Goal: Book appointment/travel/reservation

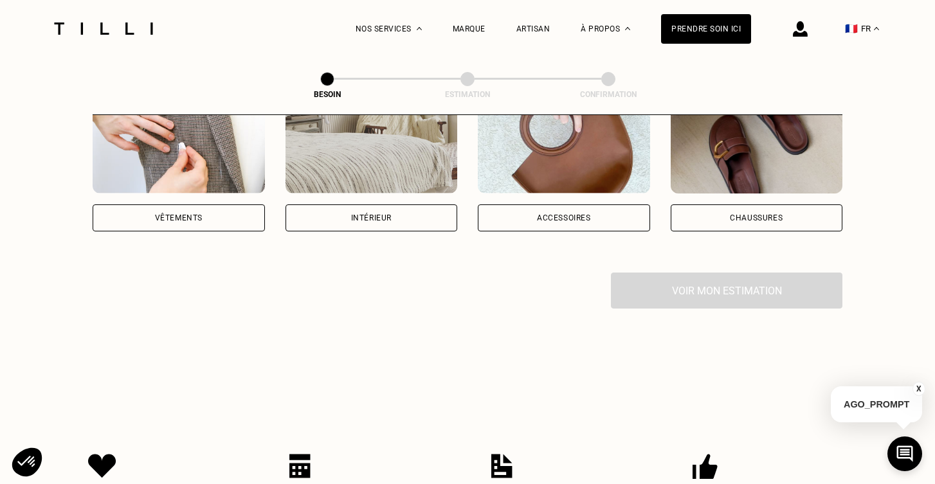
scroll to position [163, 0]
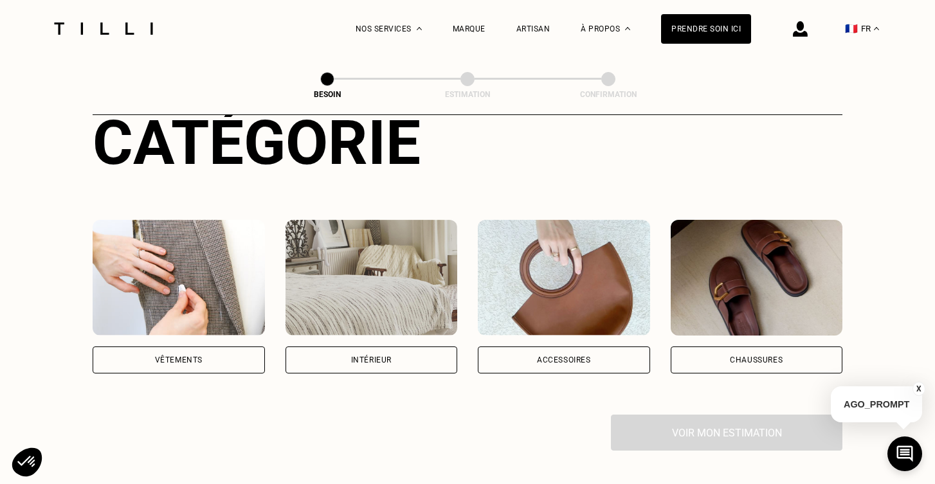
click at [395, 347] on div "Intérieur" at bounding box center [371, 359] width 172 height 27
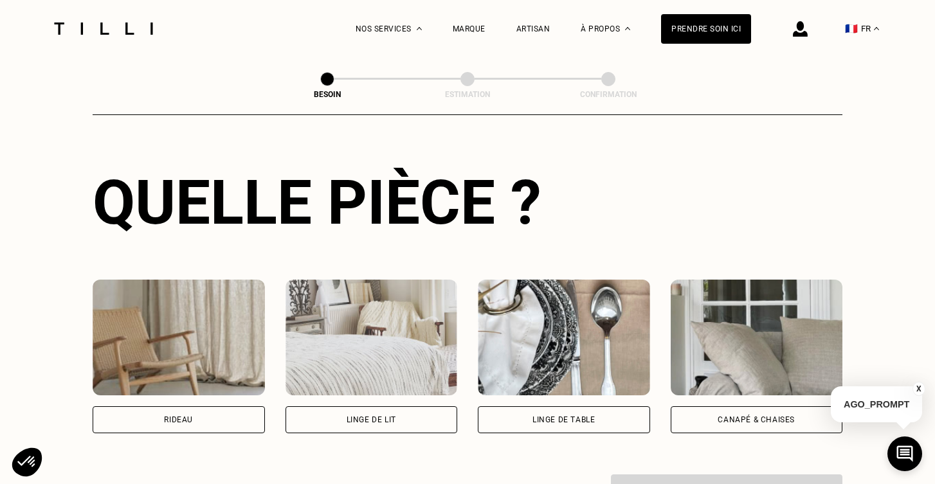
scroll to position [510, 0]
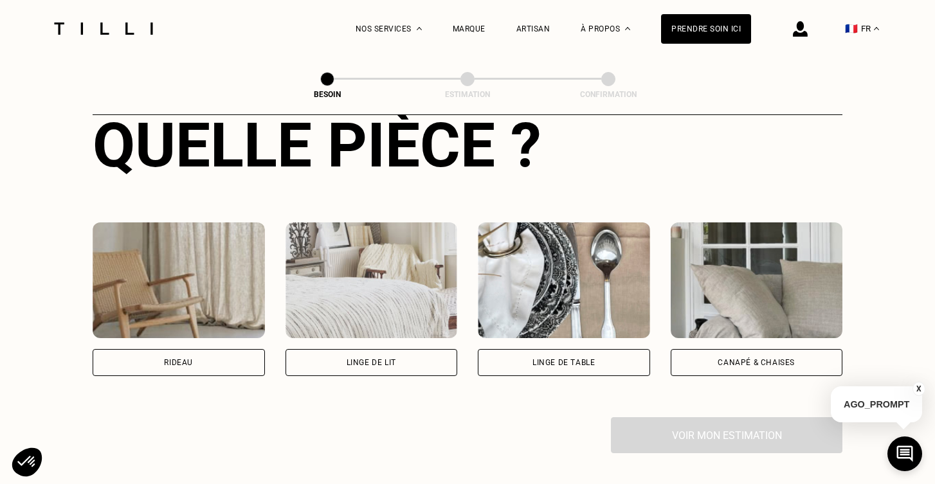
click at [230, 349] on div "Rideau" at bounding box center [179, 362] width 172 height 27
select select "FR"
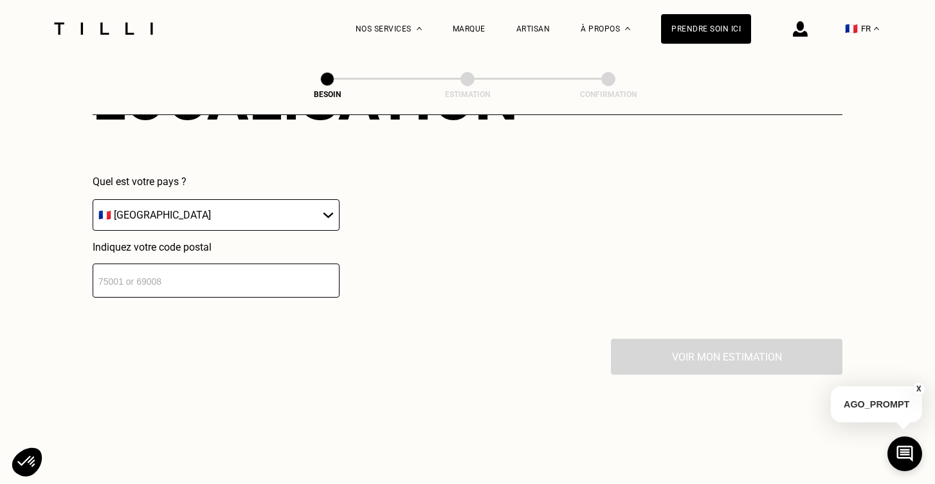
scroll to position [863, 0]
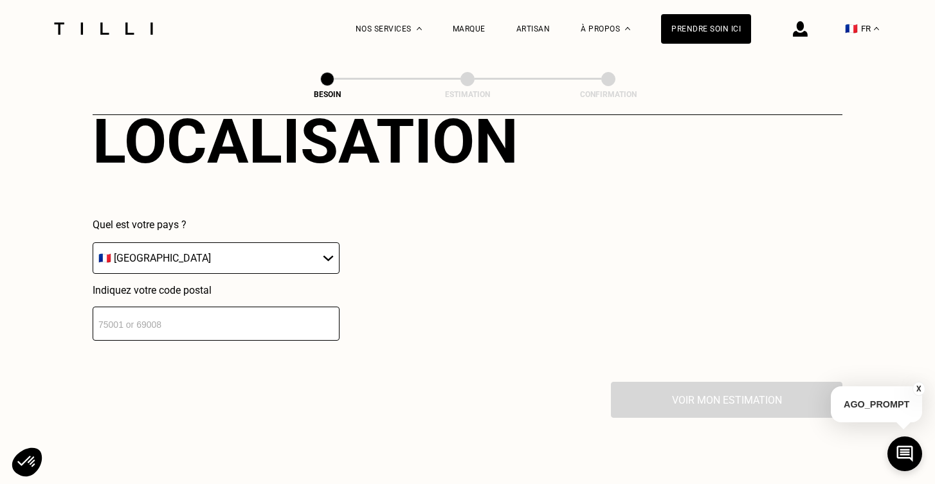
click at [247, 312] on input "number" at bounding box center [216, 324] width 247 height 34
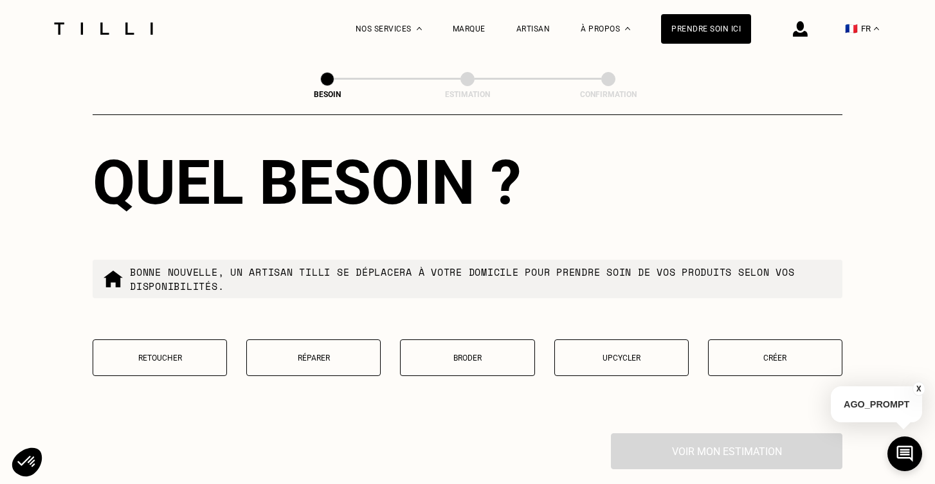
scroll to position [1200, 0]
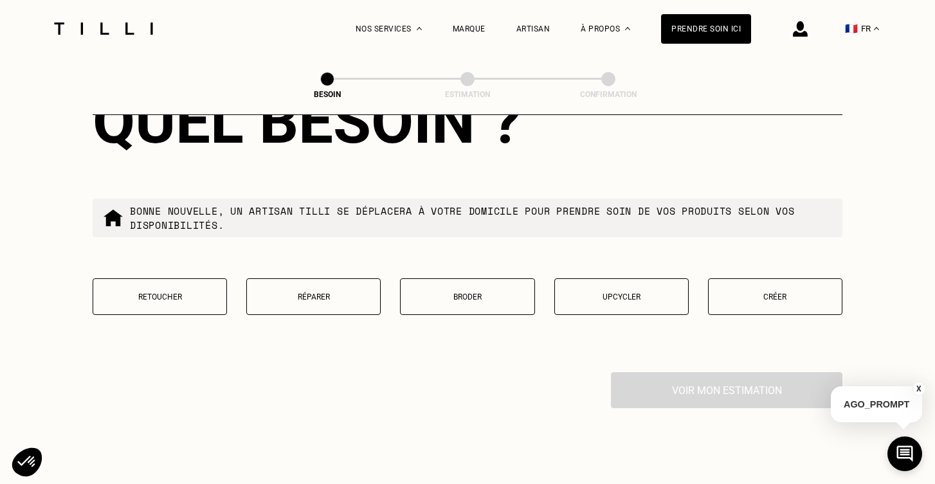
type input "75014"
click at [778, 288] on button "Créer" at bounding box center [775, 296] width 134 height 37
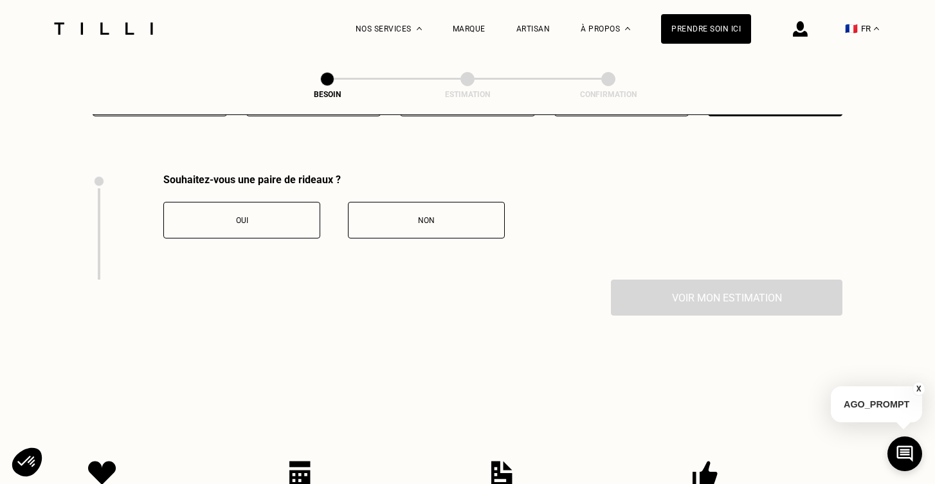
scroll to position [1414, 0]
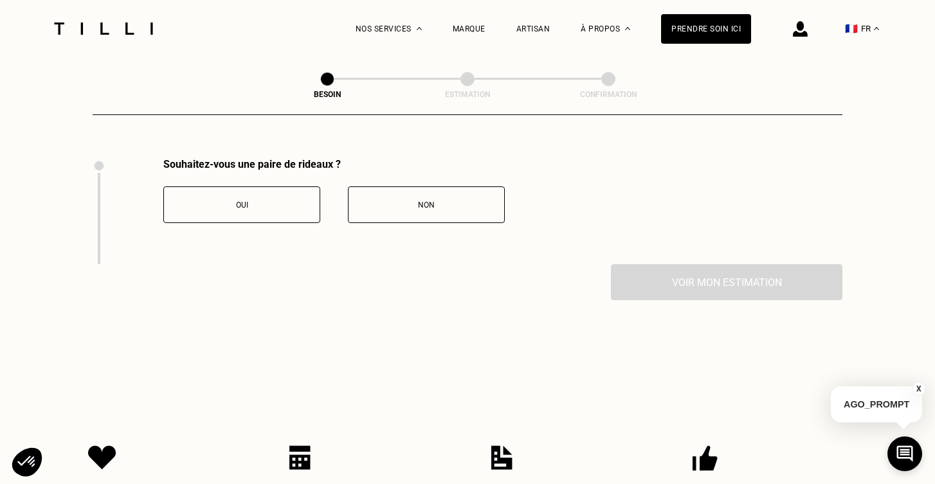
click at [255, 201] on button "Oui" at bounding box center [241, 204] width 157 height 37
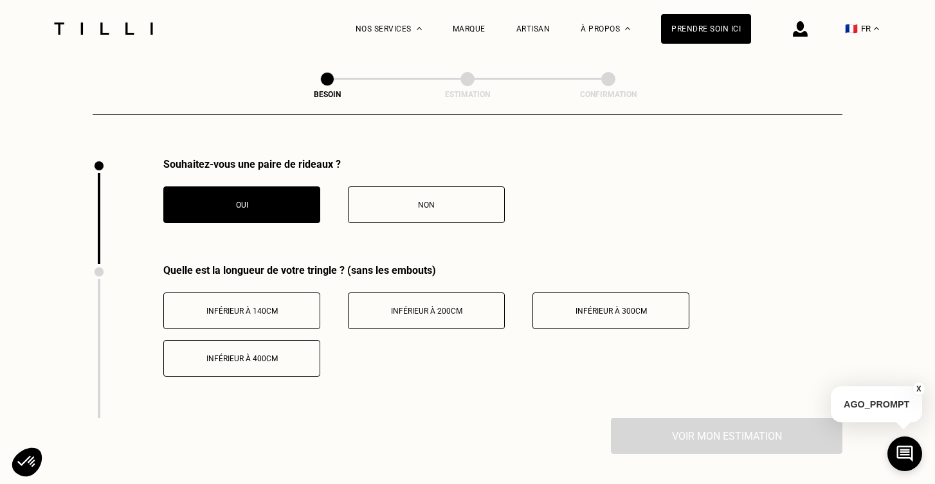
click at [287, 307] on div "Inférieur à 140cm" at bounding box center [241, 311] width 143 height 9
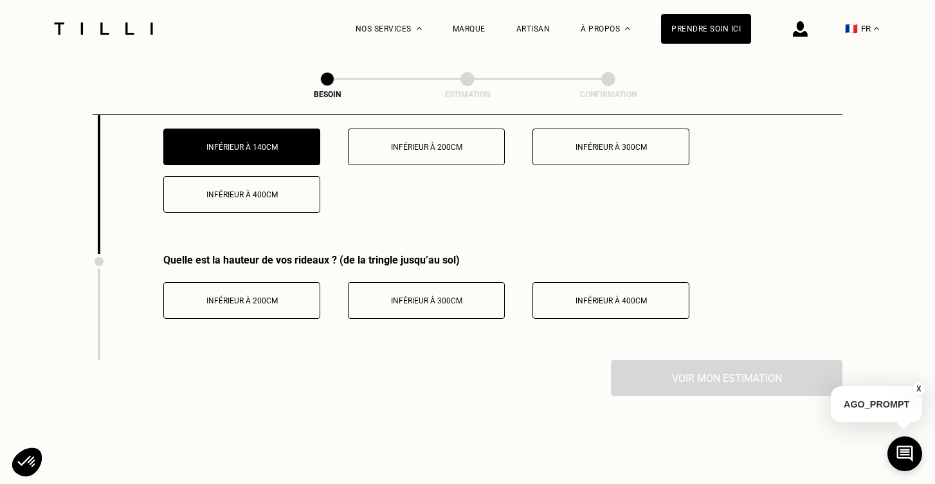
scroll to position [1583, 0]
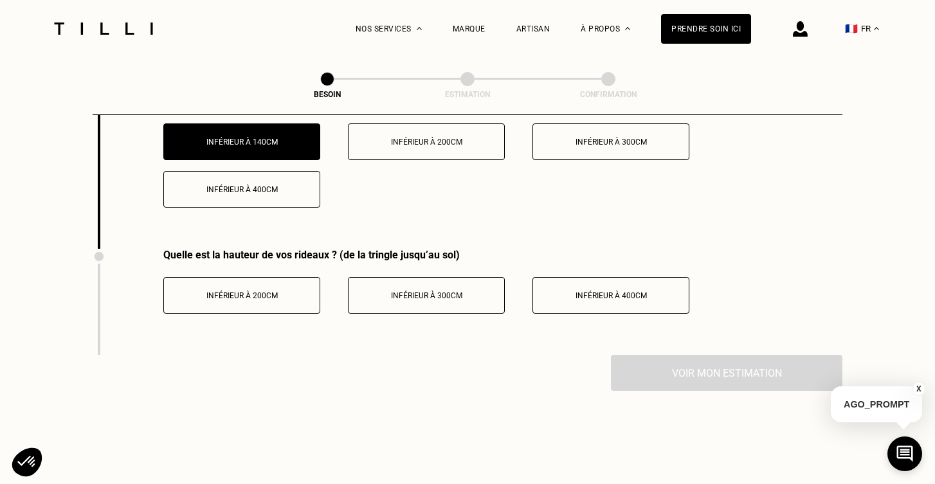
click at [262, 291] on span "Inférieur à 200cm" at bounding box center [241, 295] width 71 height 9
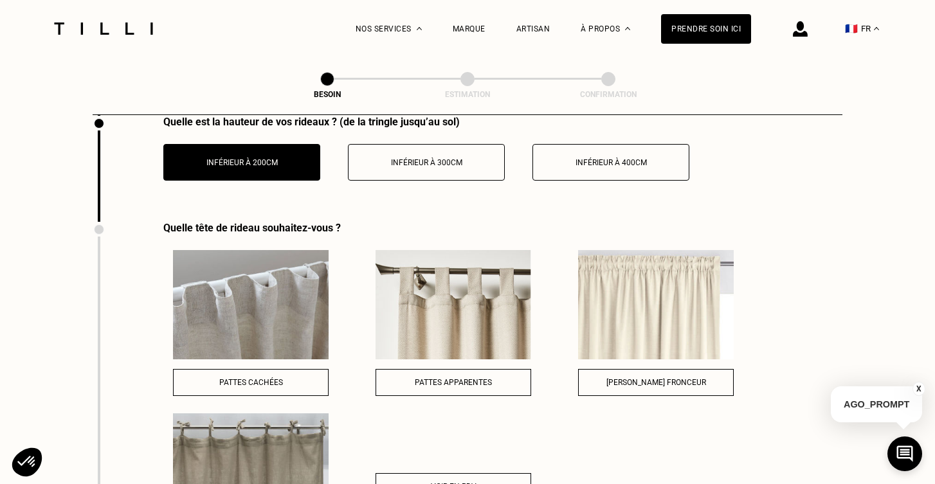
scroll to position [1719, 0]
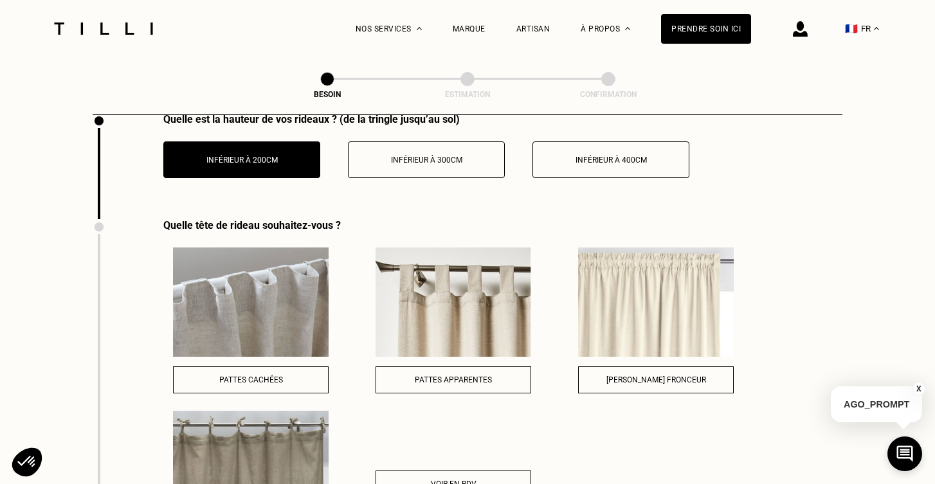
click at [670, 366] on button "[PERSON_NAME] fronceur" at bounding box center [656, 379] width 156 height 27
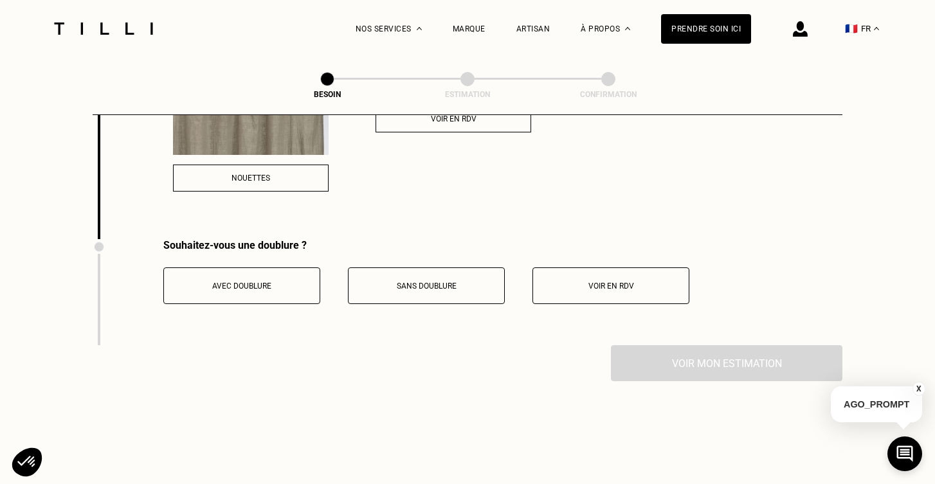
scroll to position [2086, 0]
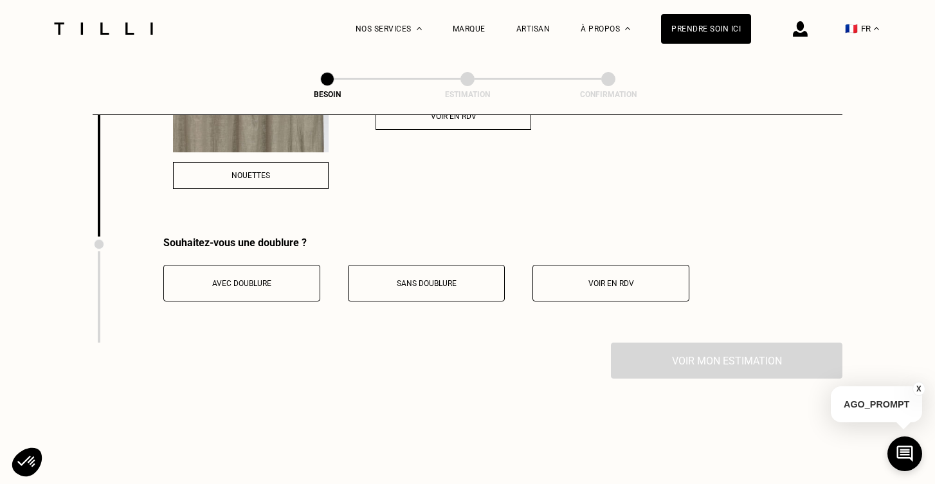
click at [427, 279] on span "Sans doublure" at bounding box center [427, 283] width 60 height 9
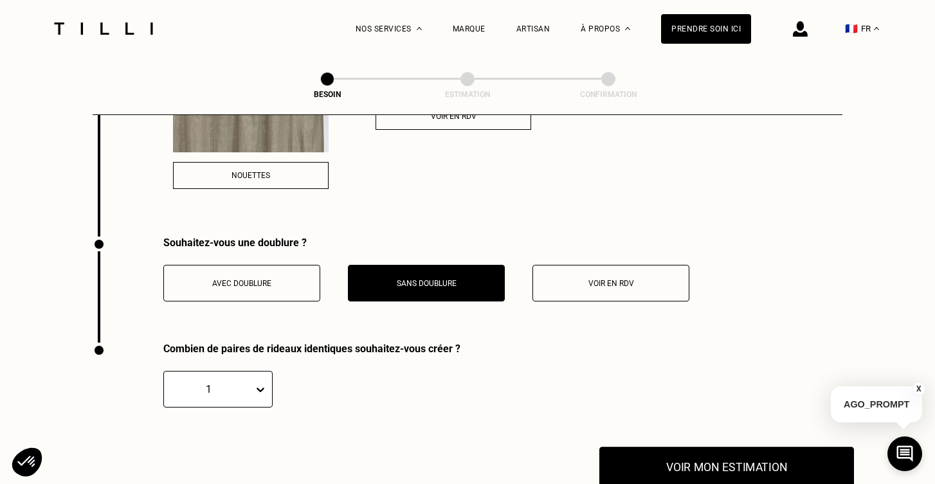
click at [711, 451] on button "Voir mon estimation" at bounding box center [726, 467] width 255 height 40
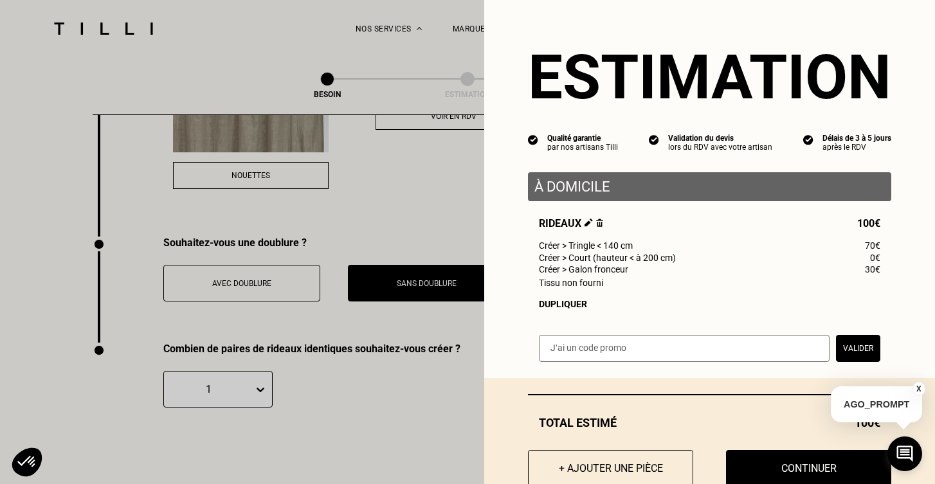
scroll to position [36, 0]
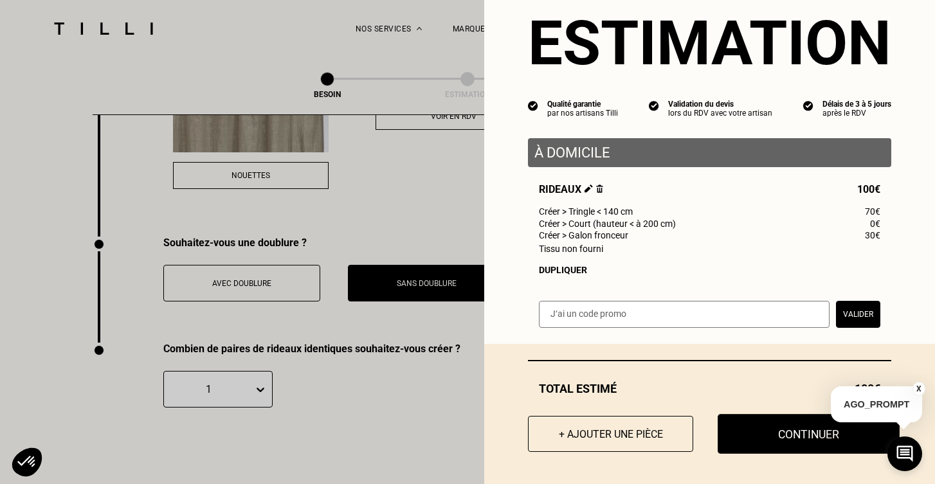
click at [773, 439] on button "Continuer" at bounding box center [808, 434] width 182 height 40
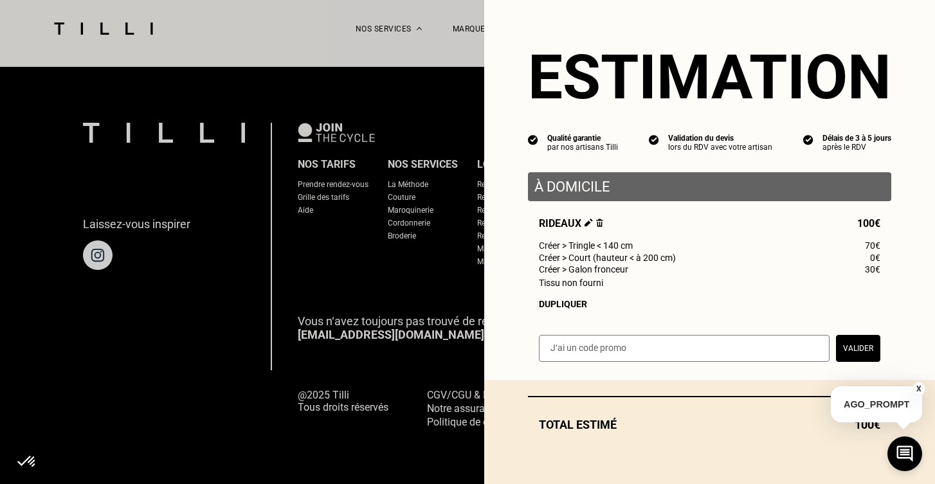
scroll to position [0, 0]
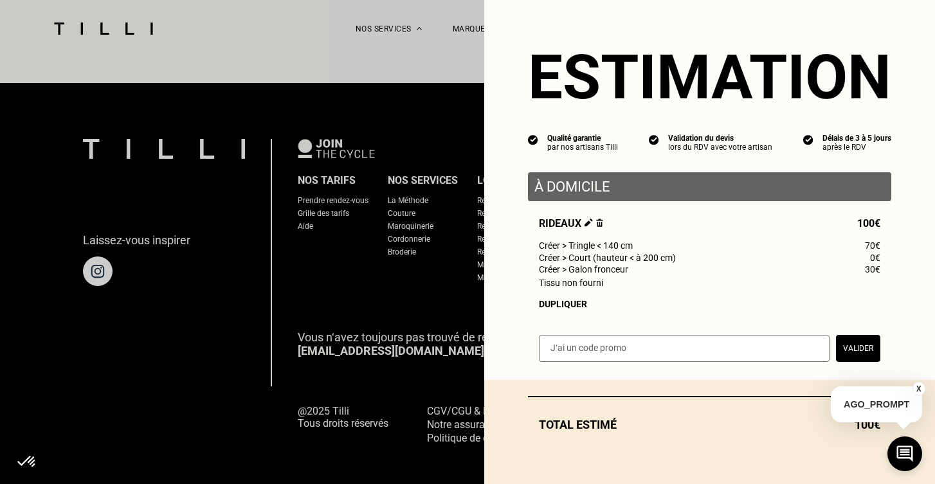
select select "FR"
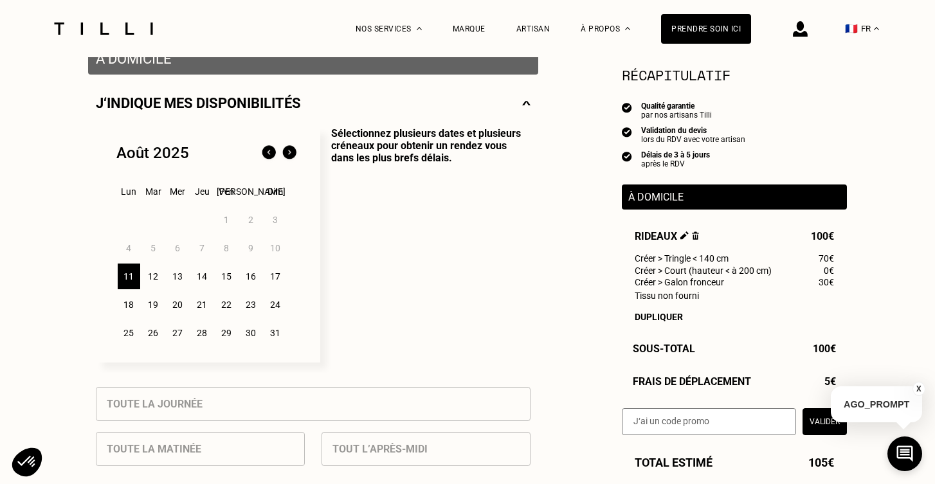
scroll to position [269, 0]
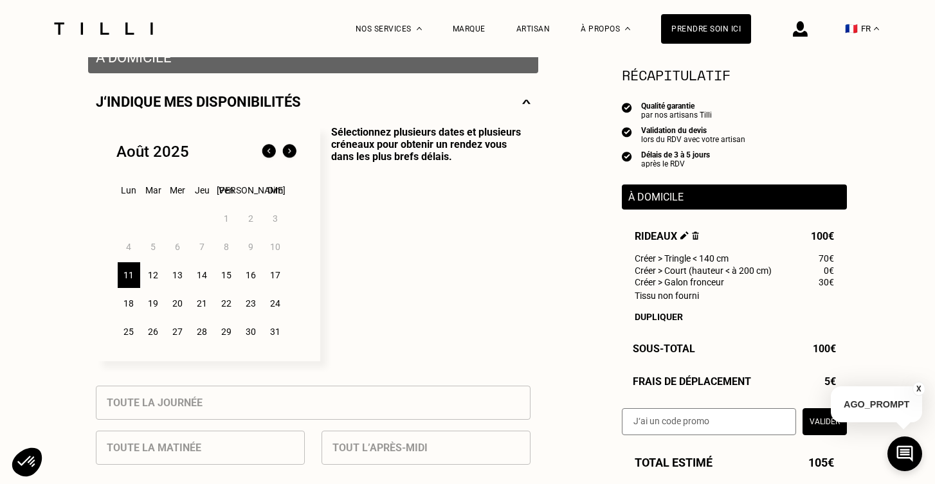
click at [156, 276] on div "12" at bounding box center [153, 275] width 22 height 26
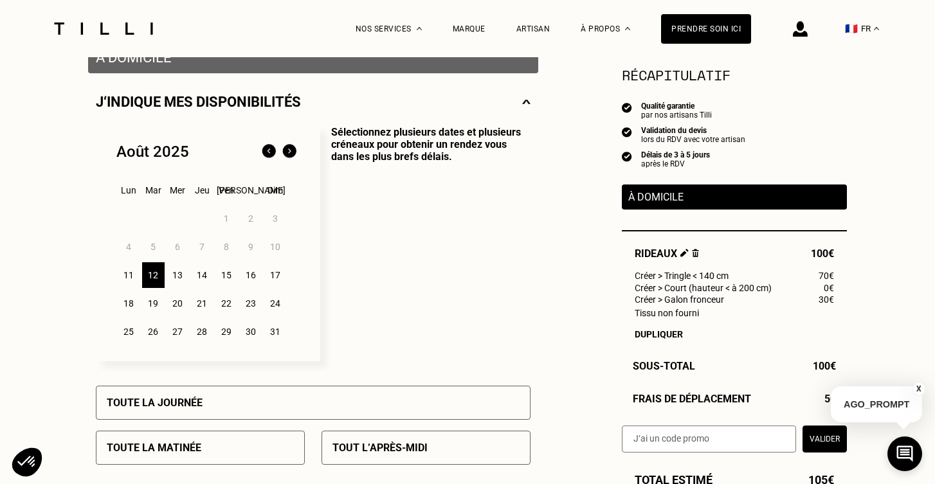
click at [175, 402] on p "Toute la journée" at bounding box center [155, 403] width 96 height 12
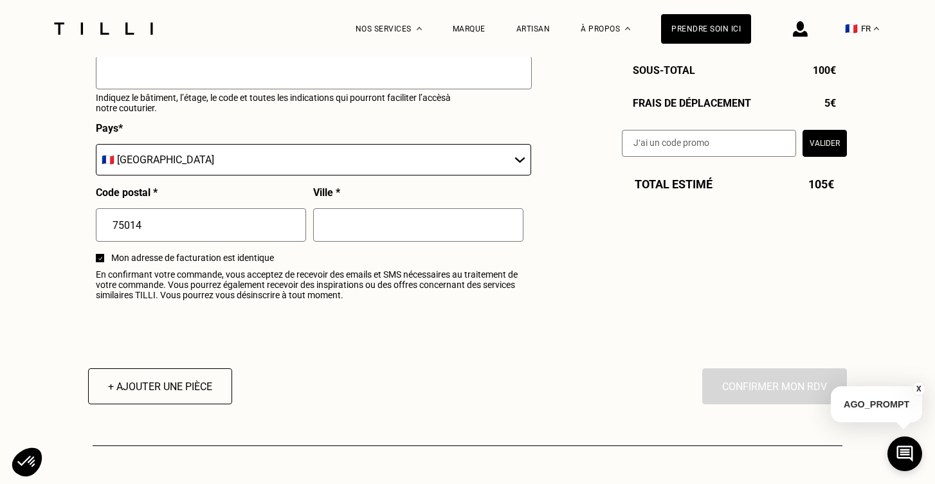
scroll to position [1300, 0]
